Goal: Task Accomplishment & Management: Complete application form

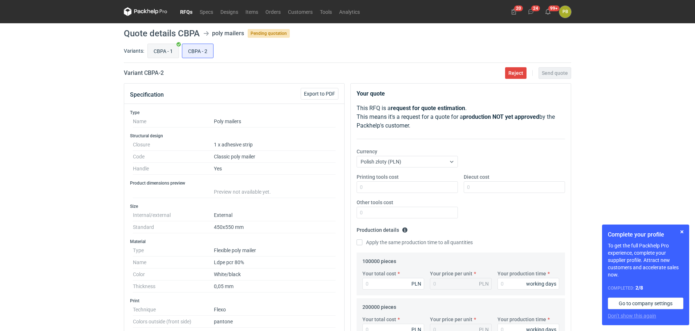
click at [159, 47] on input "CBPA - 1" at bounding box center [163, 51] width 31 height 14
radio input "true"
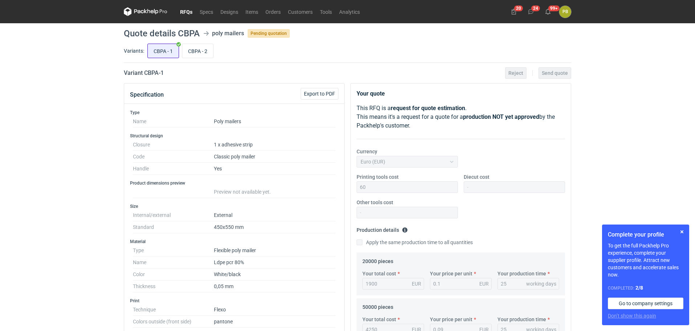
click at [155, 51] on input "CBPA - 1" at bounding box center [163, 51] width 31 height 14
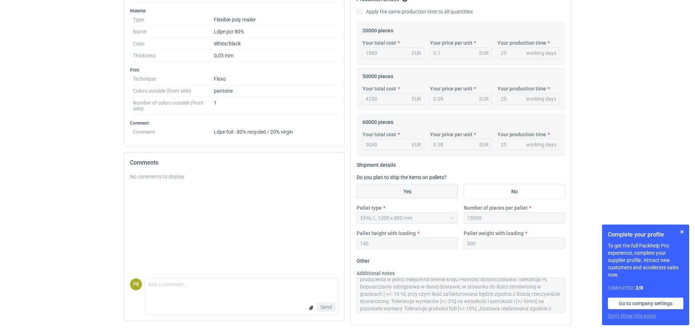
scroll to position [29, 0]
click at [566, 310] on div "Additional notes Termin realizacji ok 3 tygodnie od akceptacji grafiki Ważność …" at bounding box center [461, 291] width 214 height 44
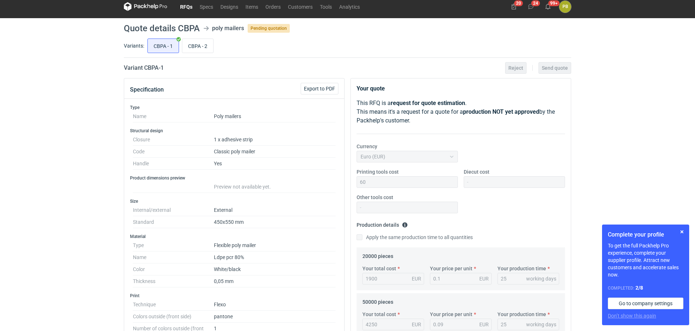
scroll to position [0, 0]
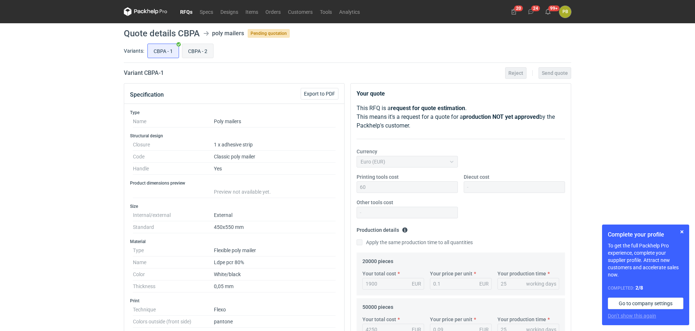
click at [195, 49] on input "CBPA - 2" at bounding box center [197, 51] width 31 height 14
radio input "true"
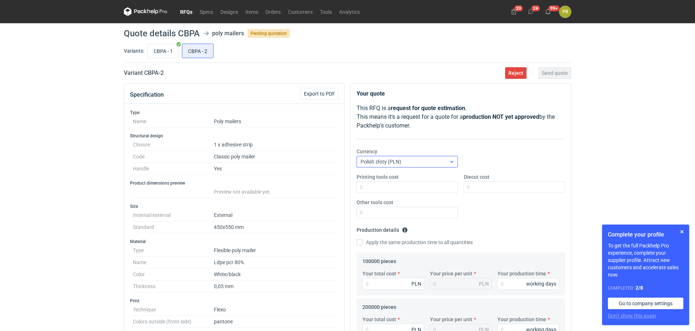
click at [452, 159] on icon at bounding box center [452, 162] width 6 height 6
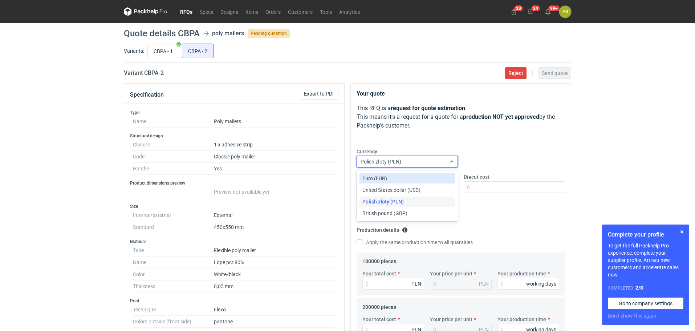
click at [432, 176] on div "Euro (EUR)" at bounding box center [407, 178] width 90 height 7
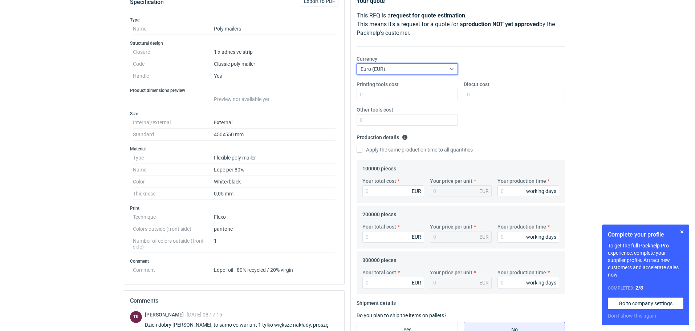
scroll to position [93, 0]
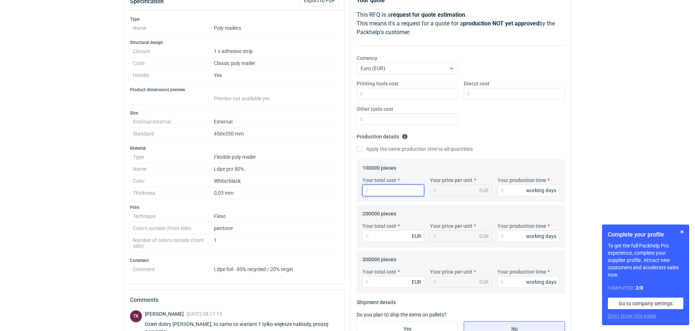
click at [369, 189] on input "Your total cost" at bounding box center [393, 190] width 62 height 12
type input "8300"
type input "0.08"
type input "8300"
click at [521, 189] on input "Your production time" at bounding box center [528, 190] width 62 height 12
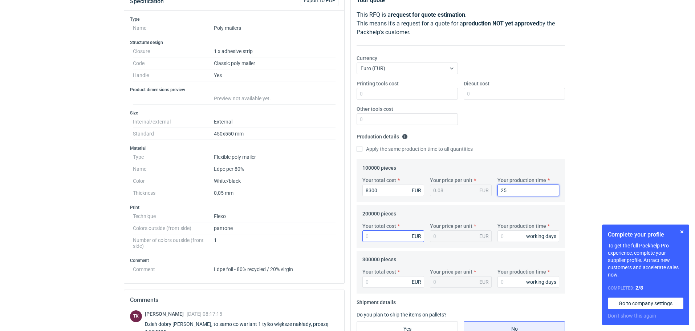
type input "25"
click at [394, 235] on input "Your total cost" at bounding box center [393, 236] width 62 height 12
type input "16200"
type input "0.08"
type input "16200"
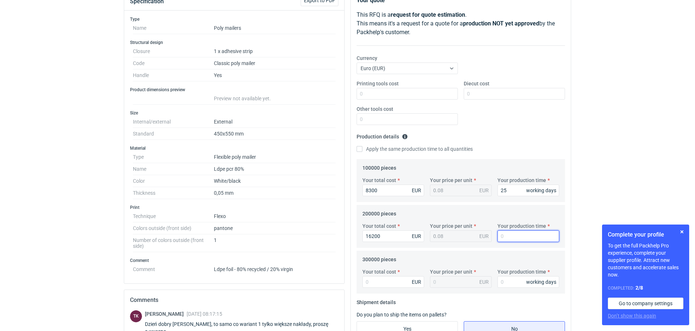
click at [516, 233] on input "Your production time" at bounding box center [528, 236] width 62 height 12
type input "25"
click at [366, 281] on input "Your total cost" at bounding box center [393, 282] width 62 height 12
type input "23700"
type input "0.08"
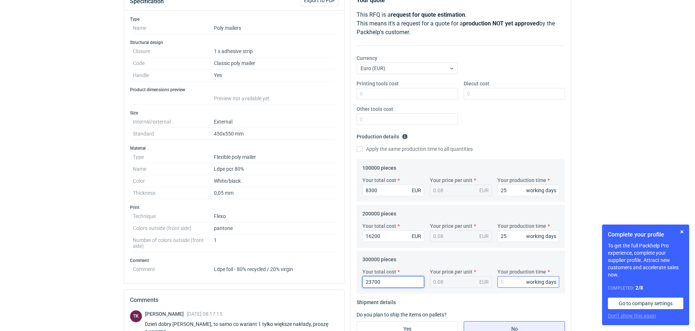
type input "23700"
click at [513, 285] on input "Your production time" at bounding box center [528, 282] width 62 height 12
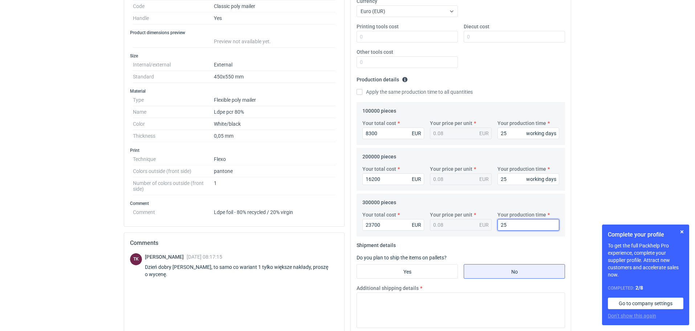
scroll to position [180, 0]
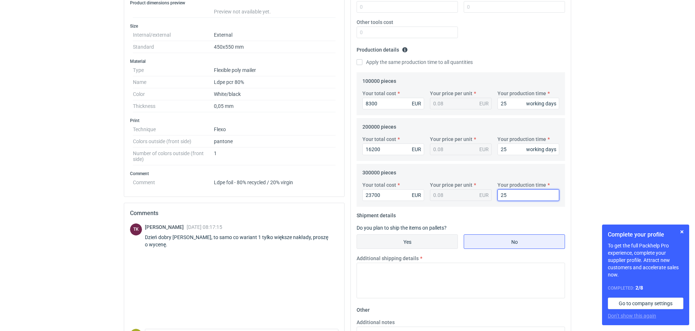
type input "25"
click at [435, 239] on input "Yes" at bounding box center [407, 242] width 101 height 14
radio input "true"
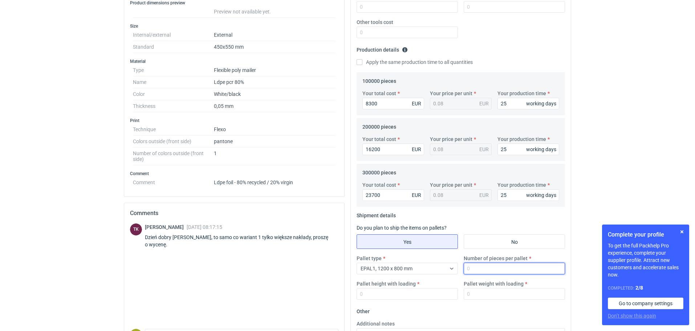
click at [481, 269] on input "Number of pieces per pallet" at bounding box center [514, 268] width 101 height 12
type input "15000"
click at [382, 295] on input "Pallet height with loading" at bounding box center [406, 294] width 101 height 12
type input "140"
click at [477, 293] on input "Pallet weight with loading" at bounding box center [514, 294] width 101 height 12
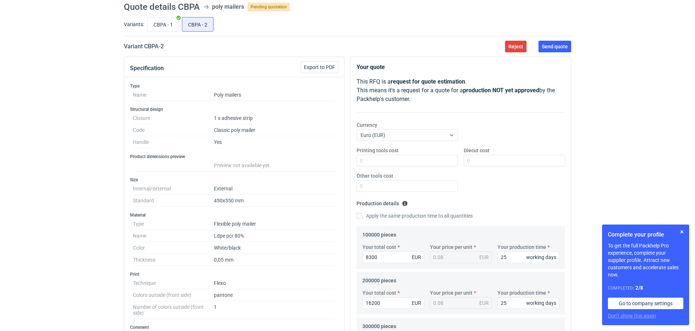
scroll to position [0, 0]
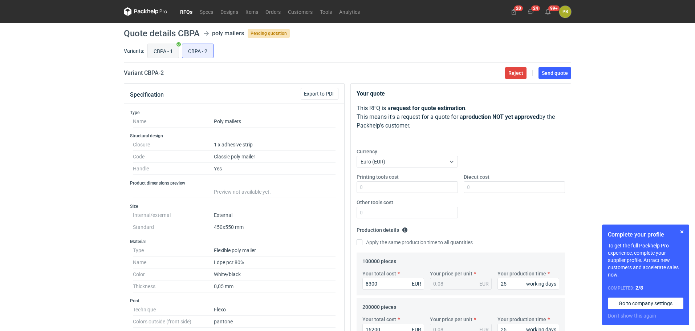
type input "500"
click at [159, 48] on input "CBPA - 1" at bounding box center [163, 51] width 31 height 14
radio input "true"
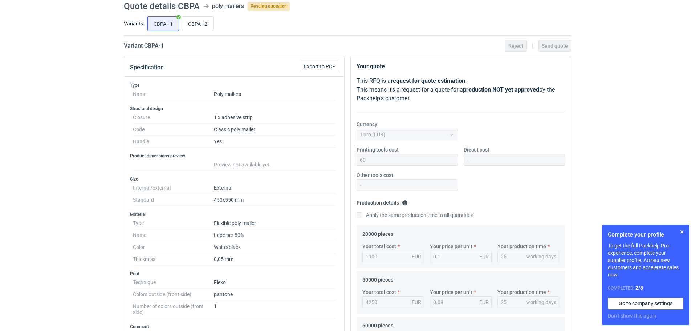
scroll to position [18, 0]
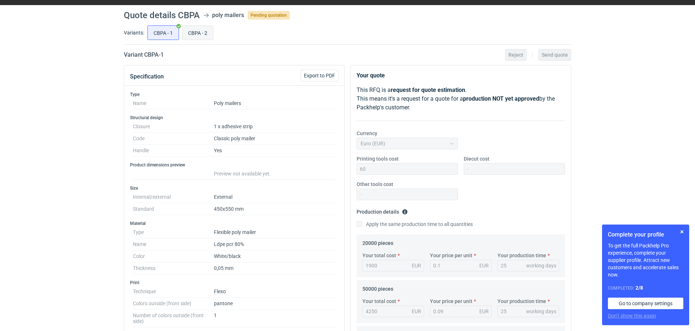
click at [196, 33] on input "CBPA - 2" at bounding box center [197, 33] width 31 height 14
radio input "true"
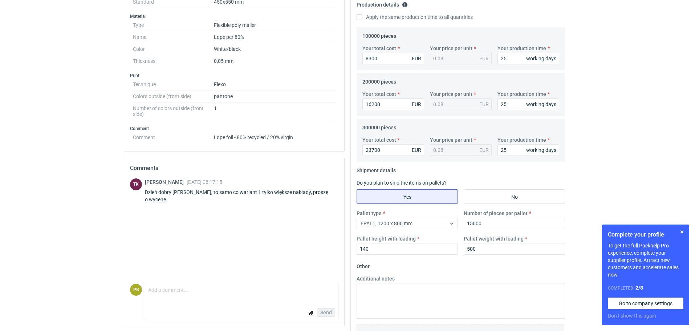
scroll to position [226, 0]
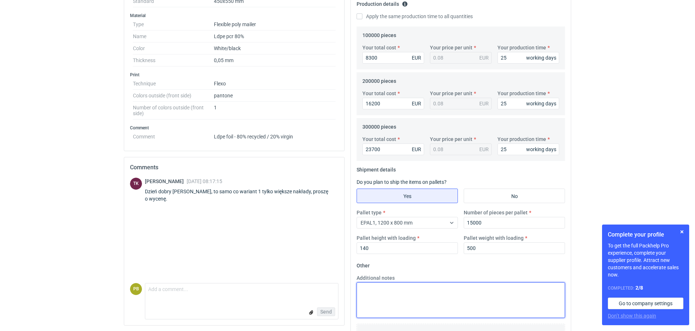
click at [397, 292] on textarea "Additional notes" at bounding box center [460, 300] width 208 height 36
paste textarea "Termin realizacji ok 3 tygodnie od akceptacji grafiki Ważność cen 30 dni Dostaw…"
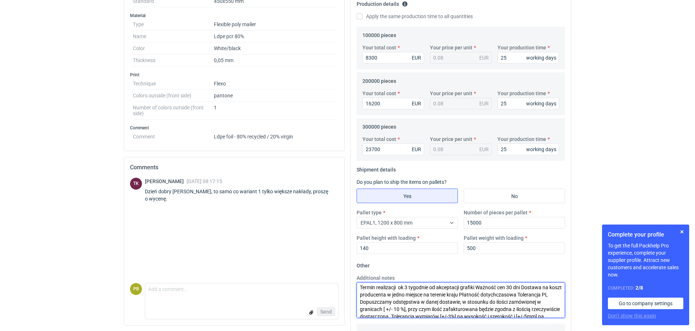
scroll to position [0, 0]
click at [408, 288] on textarea "Termin realizacji ok 3 tygodnie od akceptacji grafiki Ważność cen 30 dni Dostaw…" at bounding box center [460, 300] width 208 height 36
type textarea "Termin realizacji ok 3/4 tygodnie od akceptacji grafiki Ważność cen 30 dni Dost…"
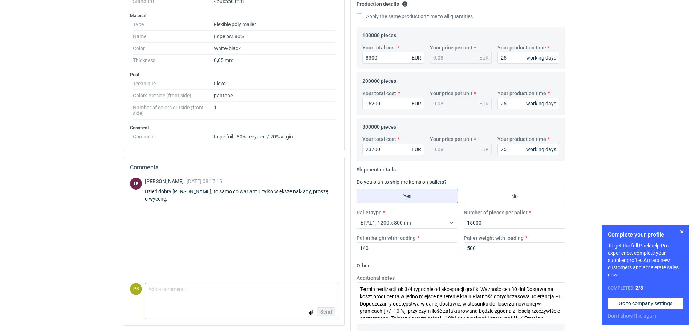
click at [159, 293] on textarea "Comment message" at bounding box center [241, 290] width 193 height 15
type textarea "Dzień dobry, koszt matryc 0."
click at [323, 309] on span "Send" at bounding box center [326, 311] width 12 height 5
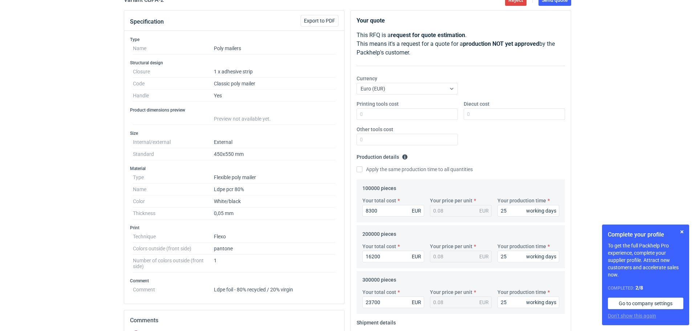
scroll to position [65, 0]
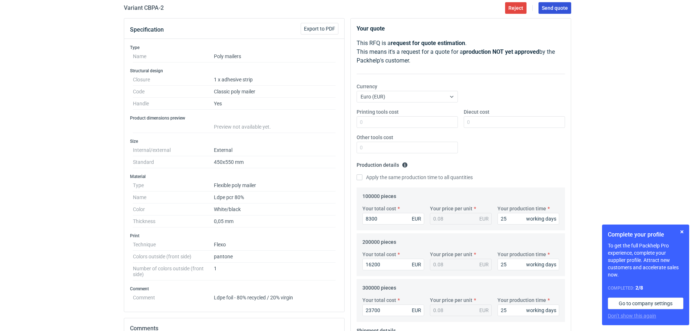
click at [553, 6] on span "Send quote" at bounding box center [555, 7] width 26 height 5
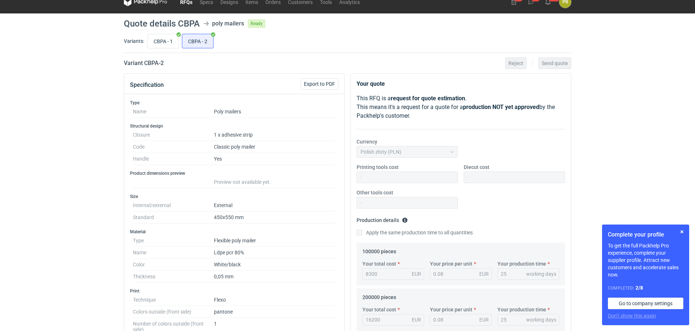
scroll to position [4, 0]
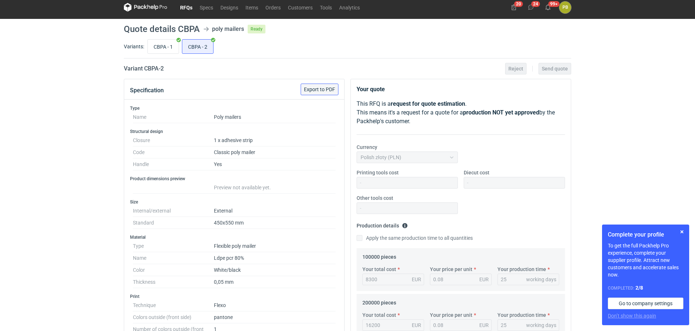
click at [314, 87] on span "Export to PDF" at bounding box center [319, 89] width 31 height 5
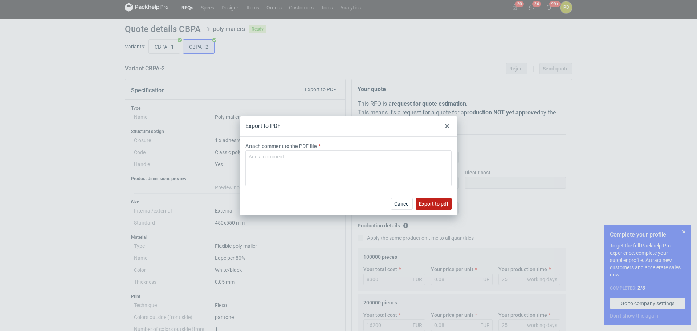
click at [428, 201] on span "Export to pdf" at bounding box center [433, 203] width 29 height 5
